Goal: Find specific page/section: Find specific page/section

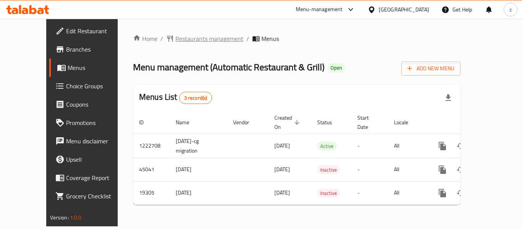
click at [175, 34] on span "Restaurants management" at bounding box center [209, 38] width 68 height 9
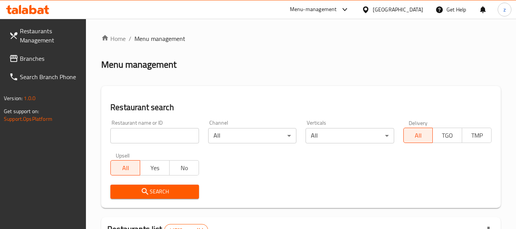
click at [144, 137] on input "search" at bounding box center [154, 135] width 88 height 15
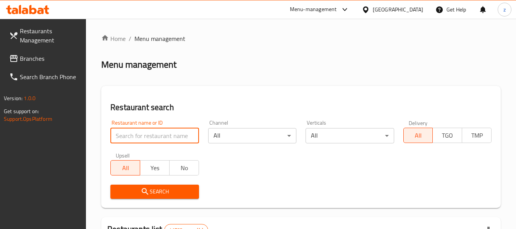
paste input "4035"
type input "4035"
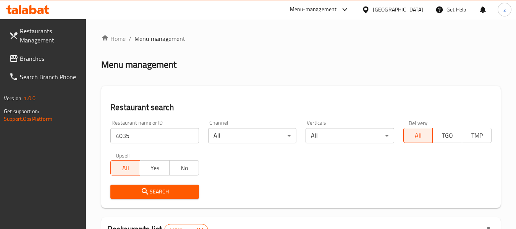
click at [174, 194] on span "Search" at bounding box center [154, 192] width 76 height 10
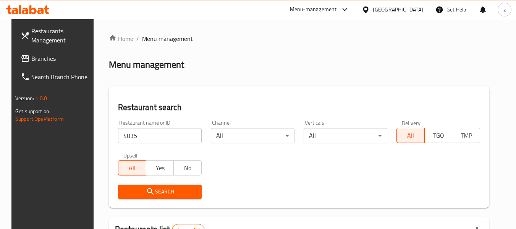
click at [66, 58] on span "Branches" at bounding box center [61, 58] width 60 height 9
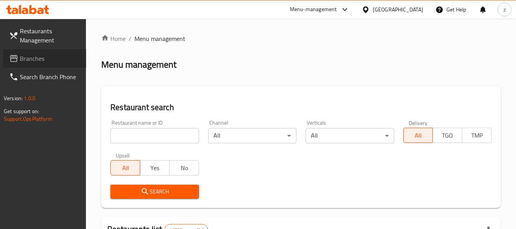
click at [35, 58] on span "Branches" at bounding box center [50, 58] width 60 height 9
